Goal: Task Accomplishment & Management: Use online tool/utility

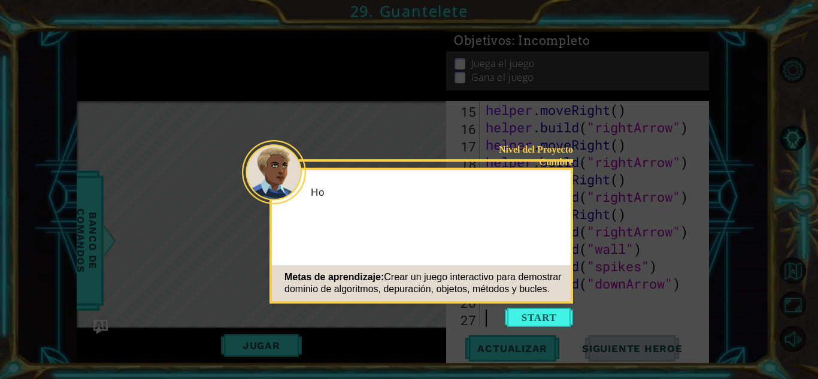
scroll to position [295, 0]
click at [539, 315] on button "Start" at bounding box center [539, 317] width 68 height 19
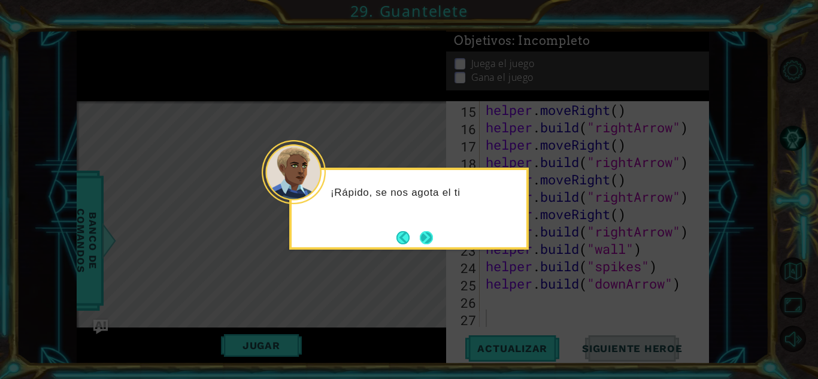
click at [427, 239] on button "Next" at bounding box center [426, 237] width 16 height 16
click at [427, 239] on button "Next" at bounding box center [426, 237] width 19 height 19
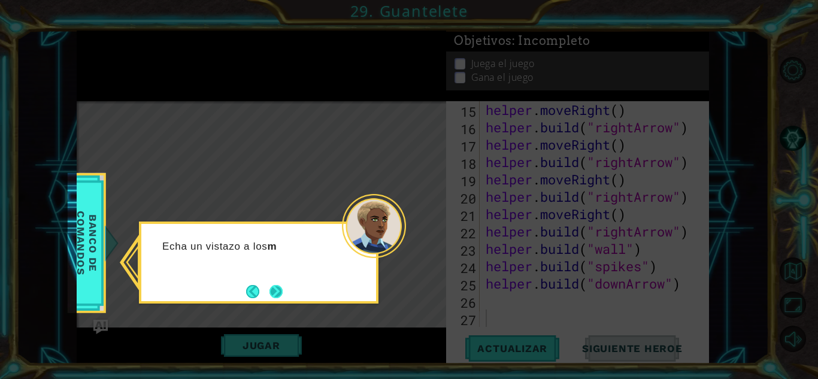
click at [272, 293] on button "Next" at bounding box center [276, 291] width 14 height 14
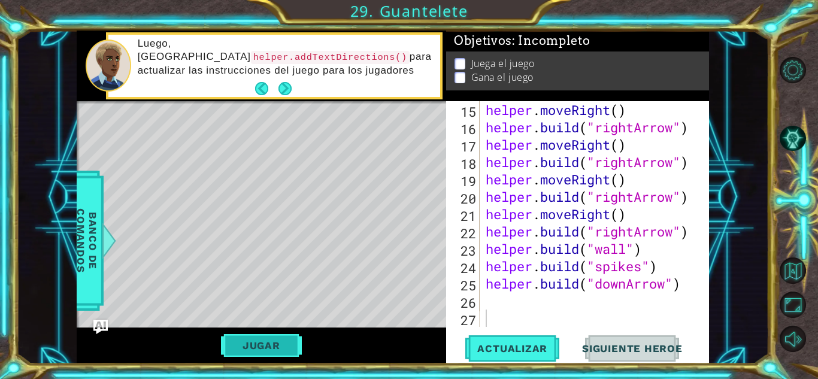
click at [293, 348] on button "Jugar" at bounding box center [261, 345] width 81 height 23
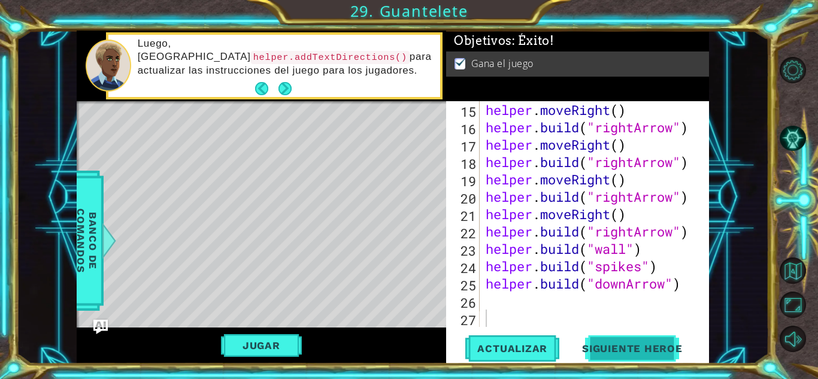
click at [618, 348] on span "Siguiente Heroe" at bounding box center [632, 346] width 125 height 12
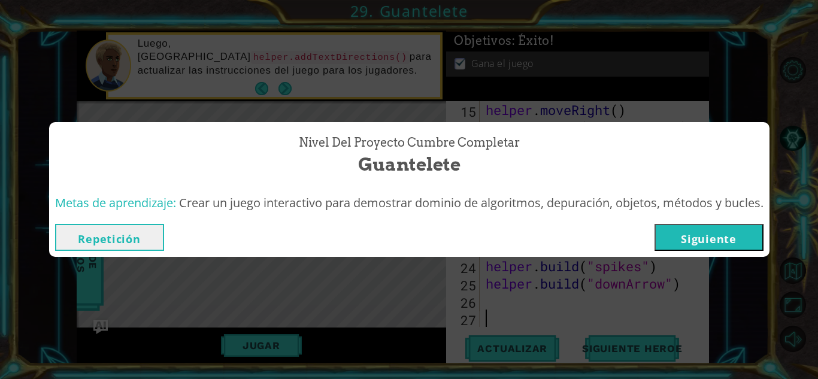
click at [713, 236] on button "Siguiente" at bounding box center [708, 237] width 109 height 27
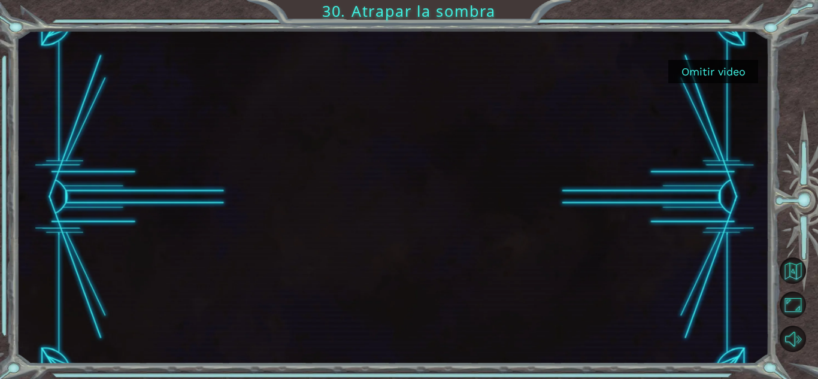
click at [726, 66] on button "Omitir video" at bounding box center [713, 71] width 90 height 23
